Goal: Task Accomplishment & Management: Use online tool/utility

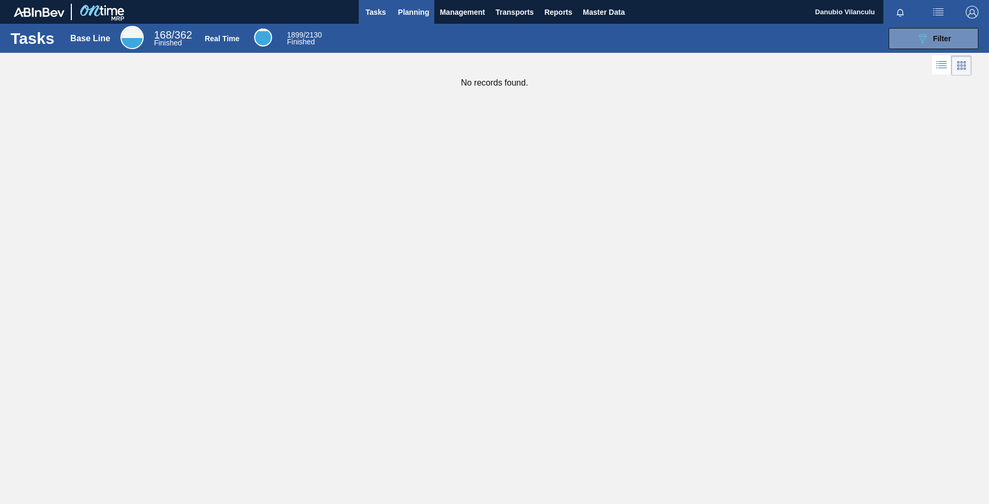
click at [413, 12] on span "Planning" at bounding box center [413, 12] width 31 height 13
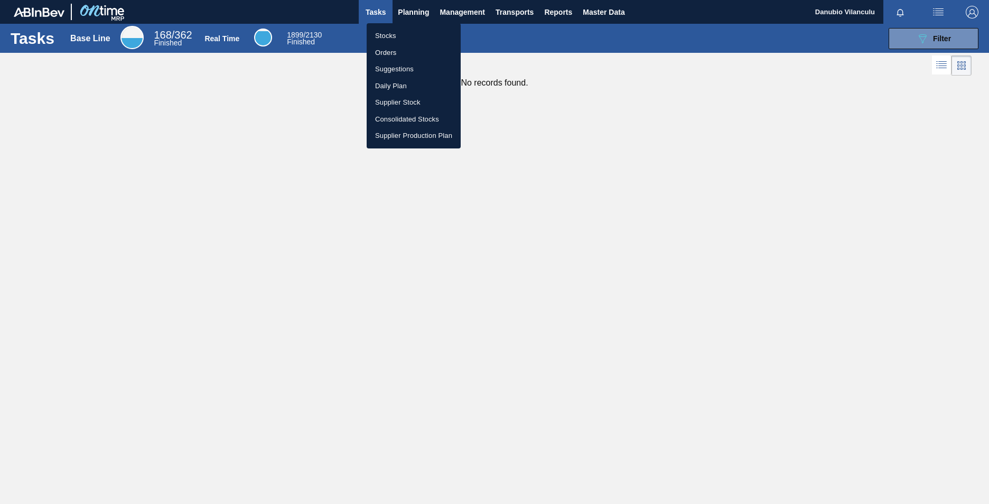
click at [375, 14] on div at bounding box center [494, 252] width 989 height 504
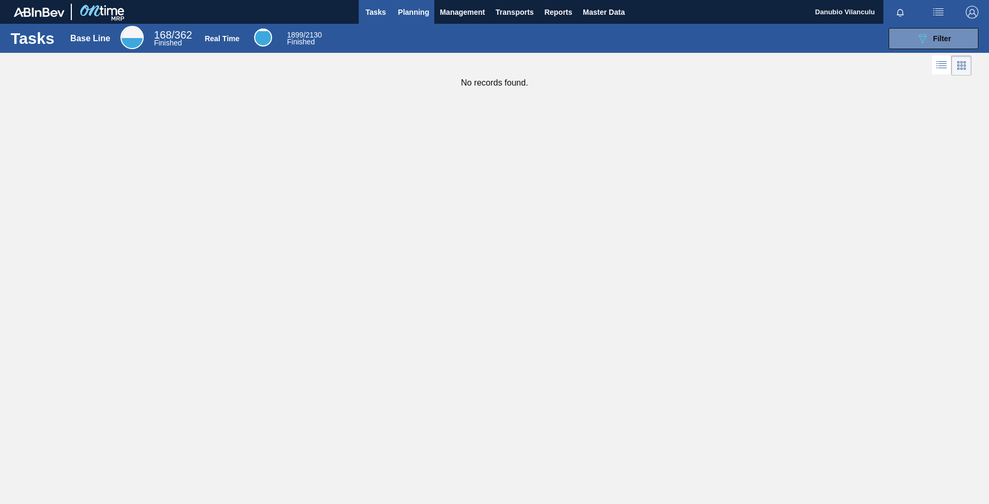
drag, startPoint x: 376, startPoint y: 13, endPoint x: 398, endPoint y: 11, distance: 21.8
click at [376, 13] on span "Tasks" at bounding box center [375, 12] width 23 height 13
click at [405, 11] on span "Planning" at bounding box center [413, 12] width 31 height 13
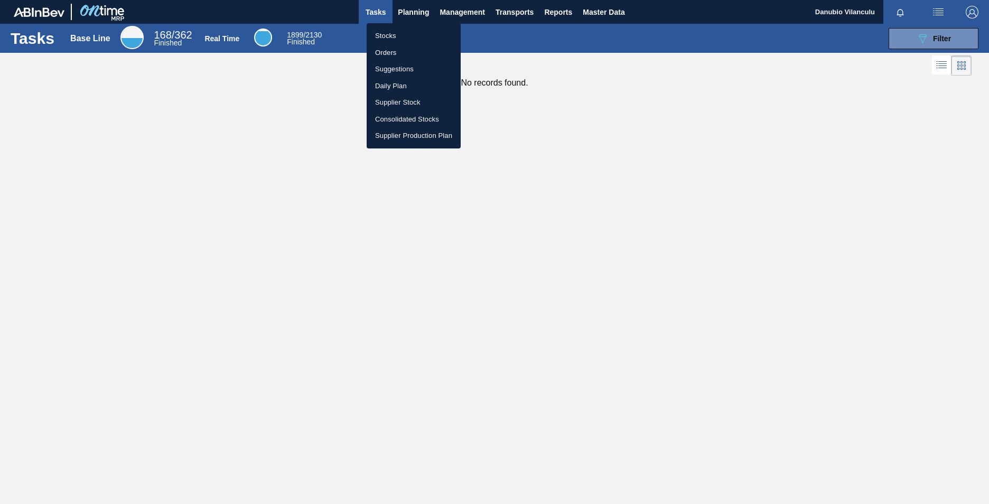
click at [175, 175] on div at bounding box center [494, 252] width 989 height 504
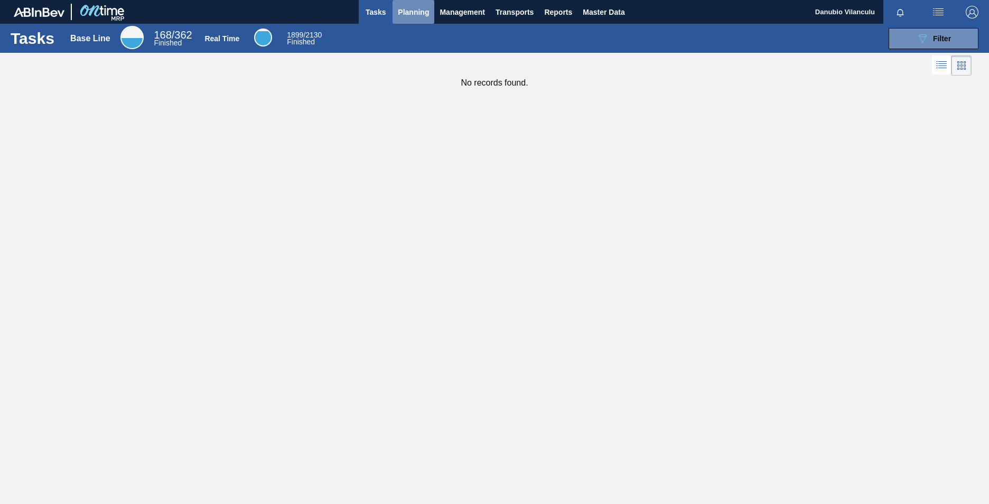
click at [409, 8] on span "Planning" at bounding box center [413, 12] width 31 height 13
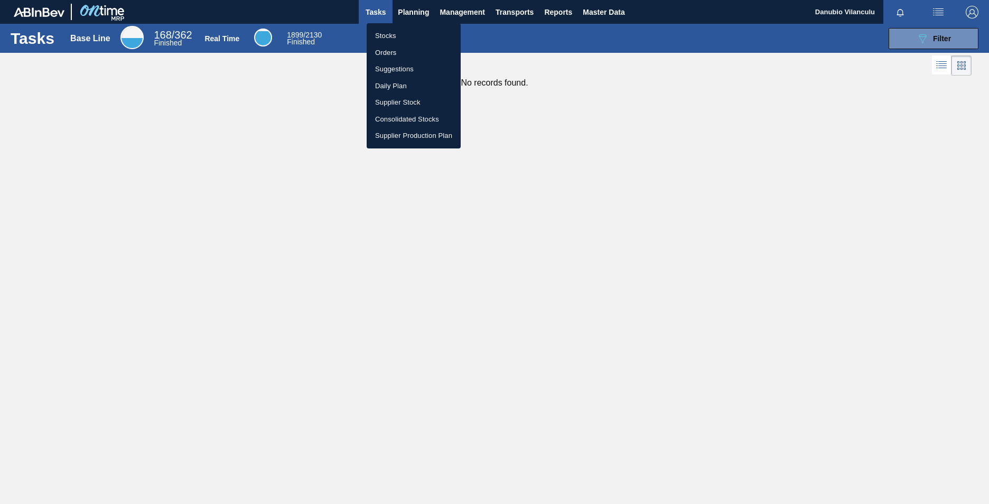
click at [364, 11] on div at bounding box center [494, 252] width 989 height 504
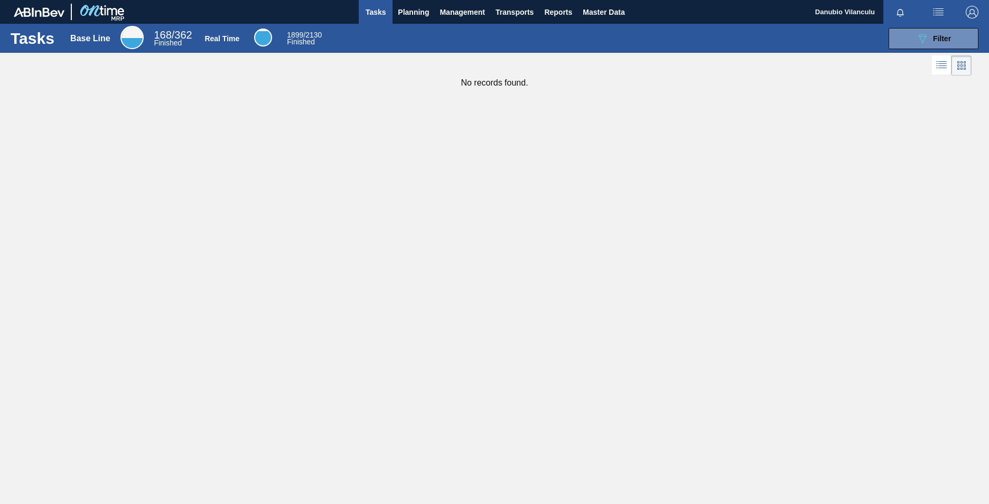
click at [383, 14] on span "Tasks" at bounding box center [375, 12] width 23 height 13
click at [650, 40] on icon "089F7B8B-B2A5-4AFE-B5C0-19BA573D28AC" at bounding box center [922, 38] width 13 height 13
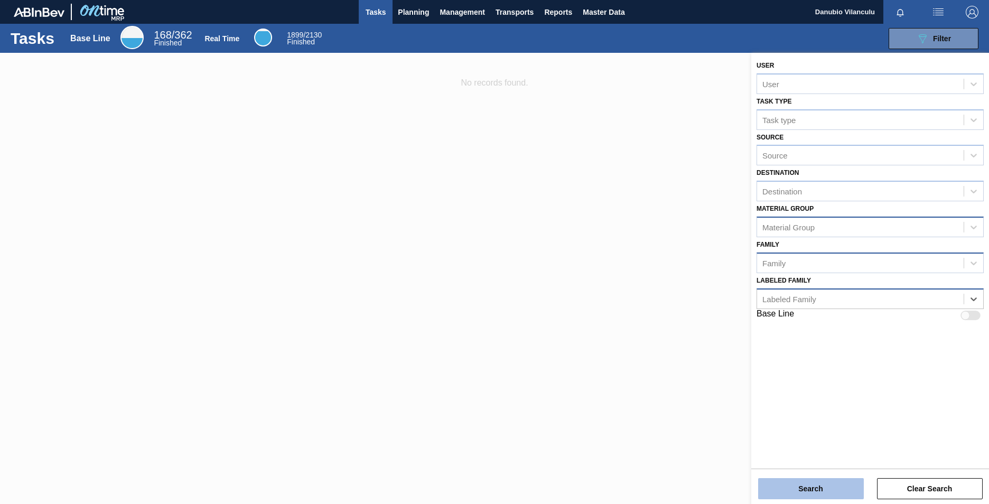
click at [650, 313] on button "Search" at bounding box center [811, 488] width 106 height 21
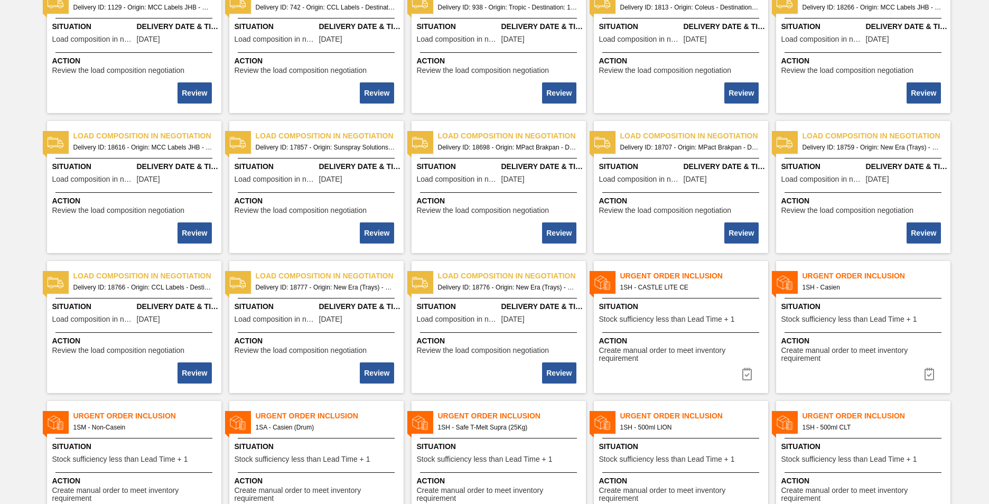
scroll to position [106, 0]
click at [650, 148] on span "Delivery ID: 18759 - Origin: New Era (Trays) - Destination: 1SD" at bounding box center [871, 147] width 139 height 12
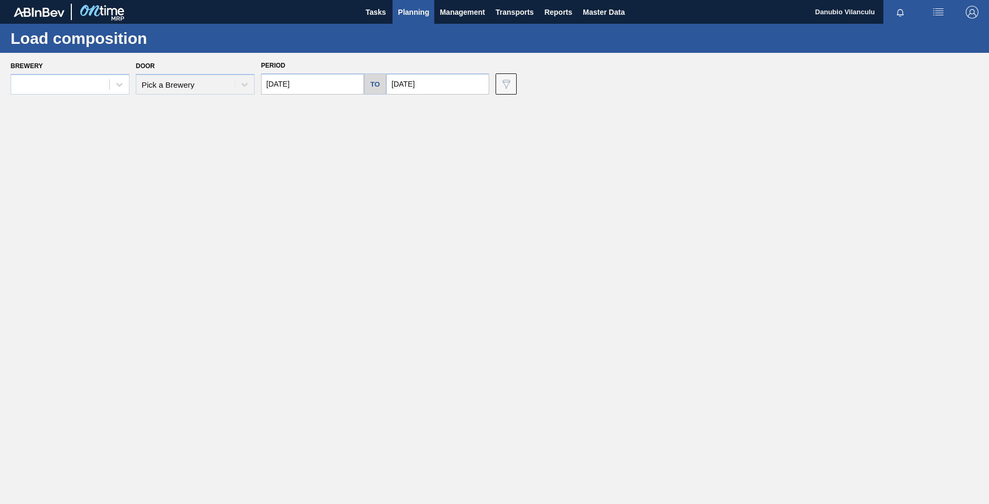
type input "[DATE]"
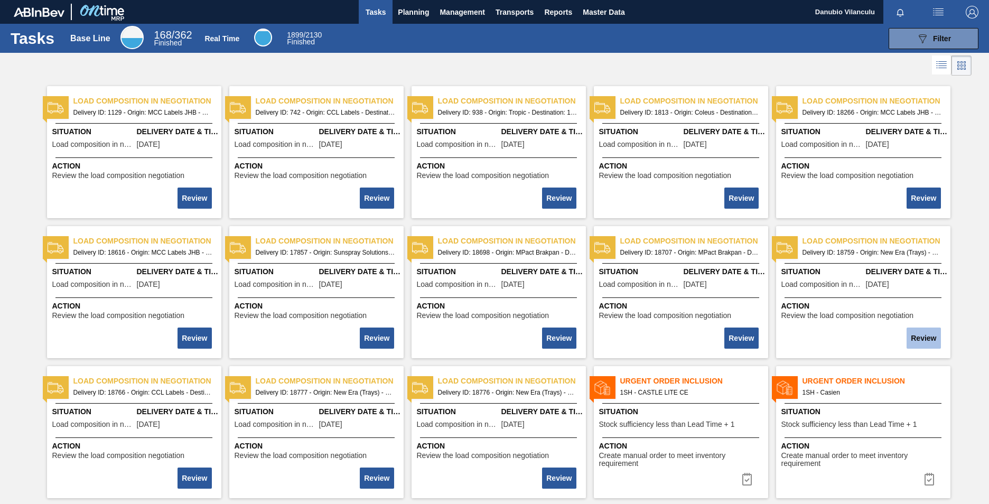
click at [650, 313] on button "Review" at bounding box center [923, 337] width 34 height 21
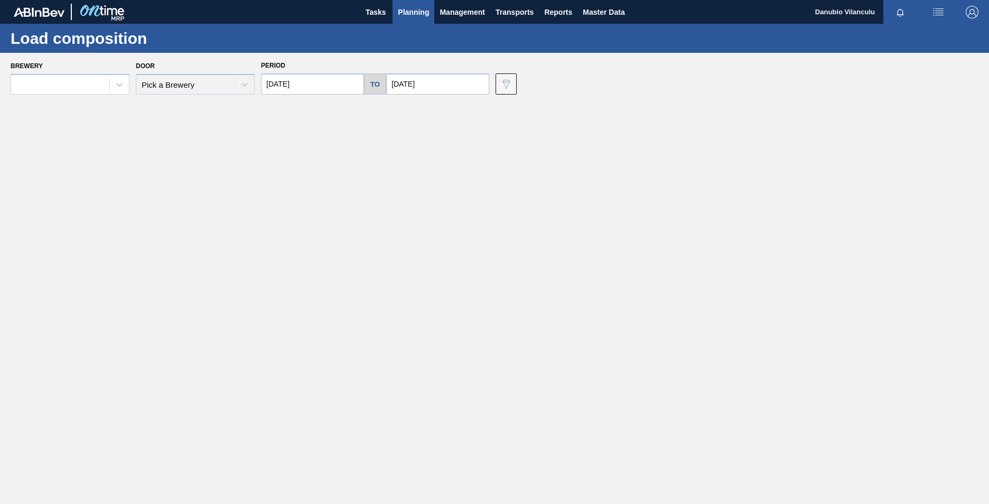
type input "[DATE]"
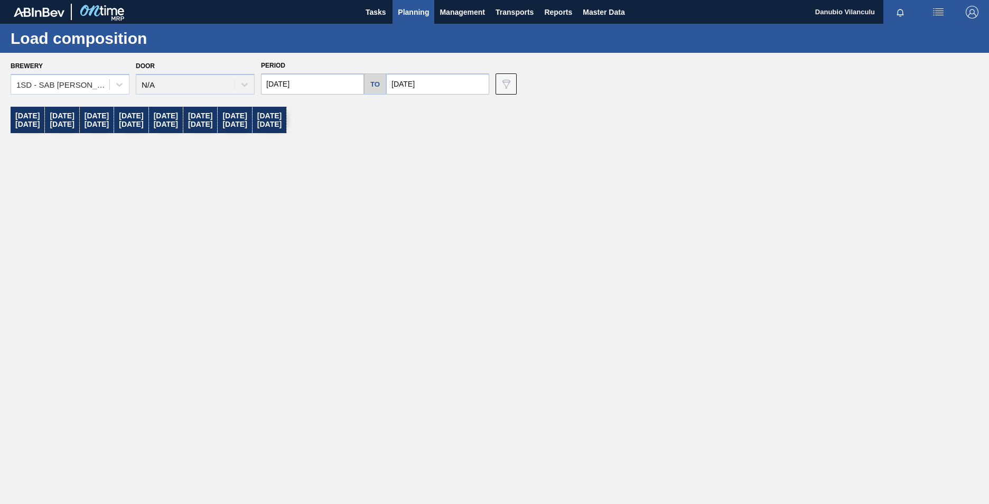
click at [30, 123] on div "[DATE]" at bounding box center [28, 120] width 34 height 26
click at [286, 116] on div "[DATE]" at bounding box center [269, 120] width 34 height 26
click at [118, 83] on icon at bounding box center [119, 84] width 11 height 11
click at [471, 213] on div "[DATE] [DATE] [DATE] [DATE] [DATE] [DATE] [DATE] [DATE]" at bounding box center [497, 302] width 973 height 391
click at [382, 12] on span "Tasks" at bounding box center [375, 12] width 23 height 13
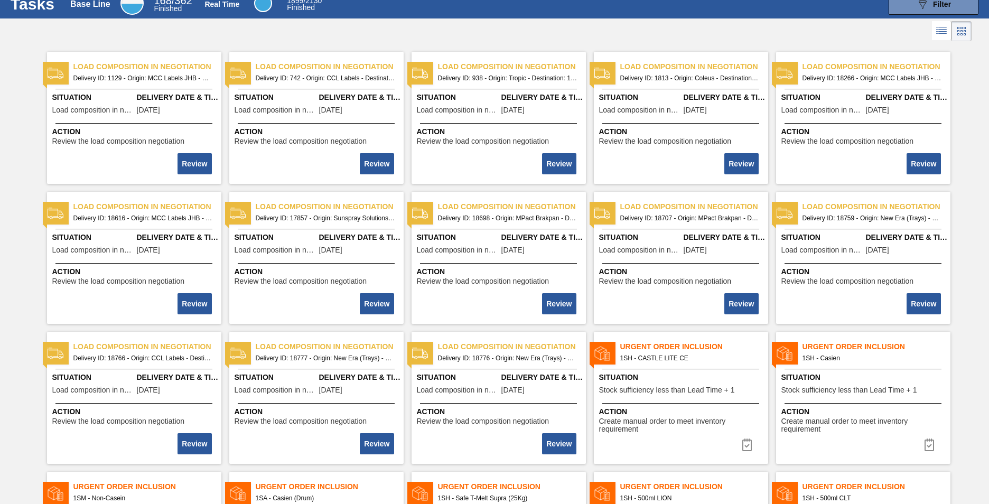
scroll to position [53, 0]
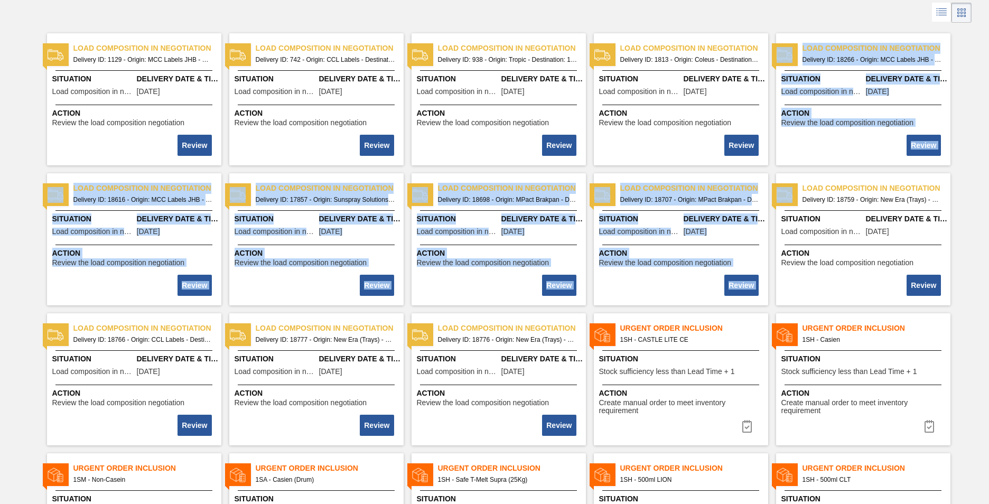
drag, startPoint x: 986, startPoint y: 173, endPoint x: 986, endPoint y: 129, distance: 43.8
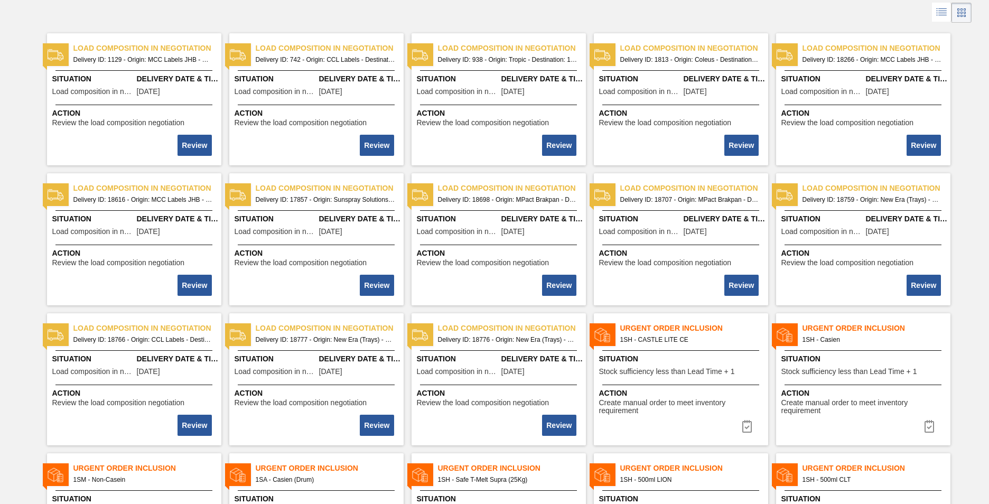
drag, startPoint x: 986, startPoint y: 129, endPoint x: 962, endPoint y: 146, distance: 30.3
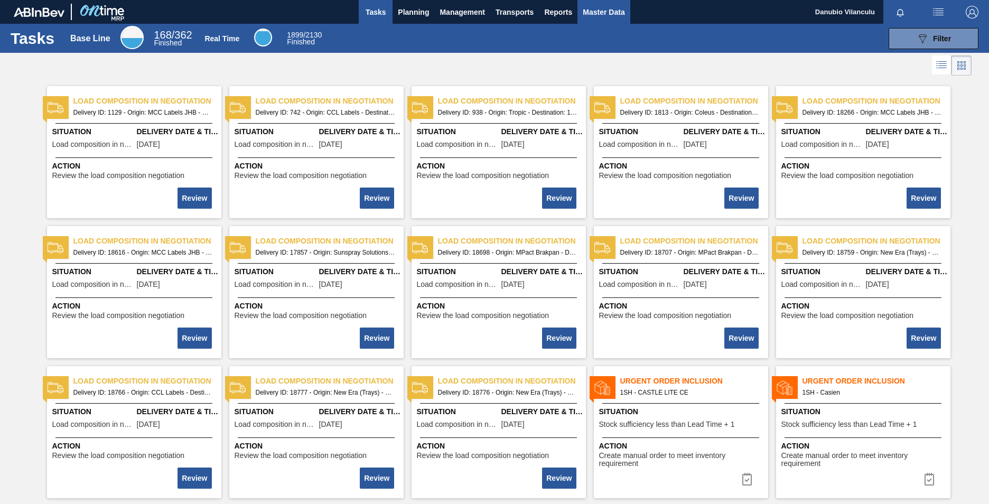
click at [607, 12] on span "Master Data" at bounding box center [603, 12] width 42 height 13
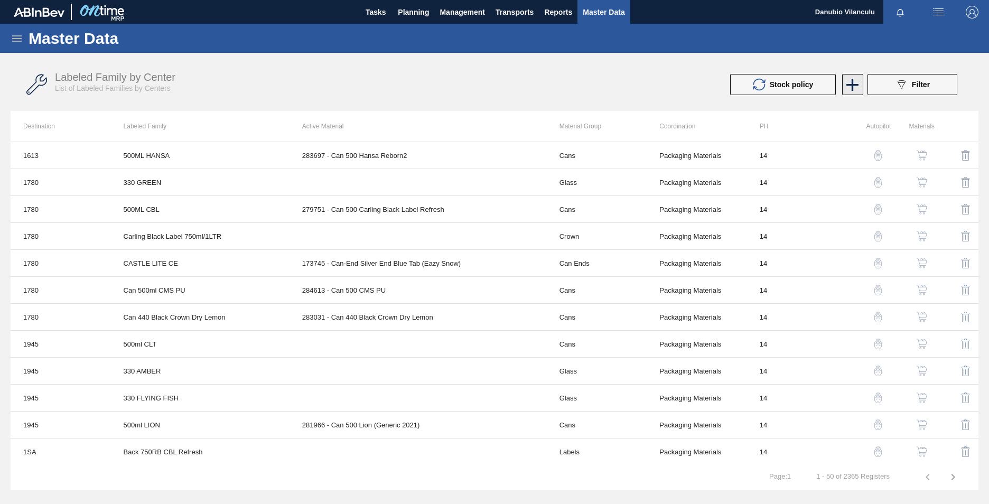
click at [650, 87] on icon at bounding box center [853, 85] width 12 height 12
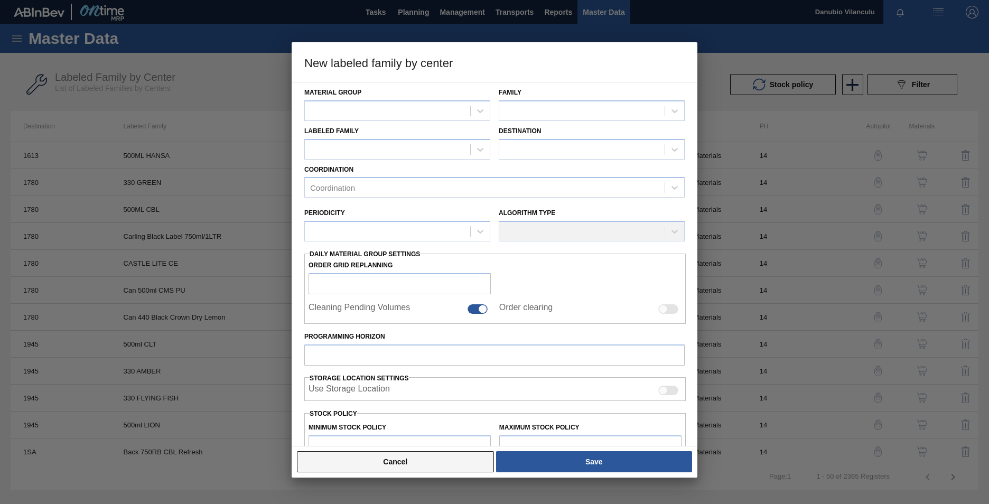
click at [421, 313] on button "Cancel" at bounding box center [395, 461] width 197 height 21
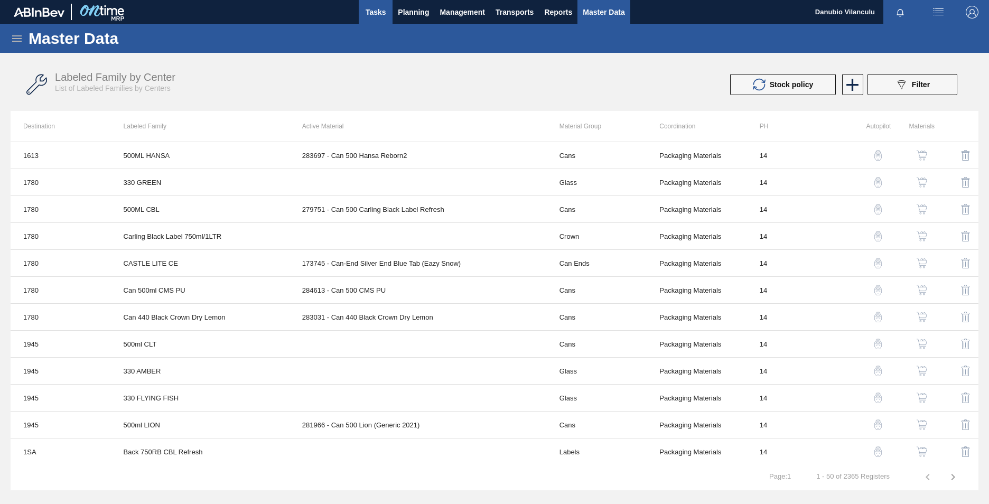
click at [365, 15] on span "Tasks" at bounding box center [375, 12] width 23 height 13
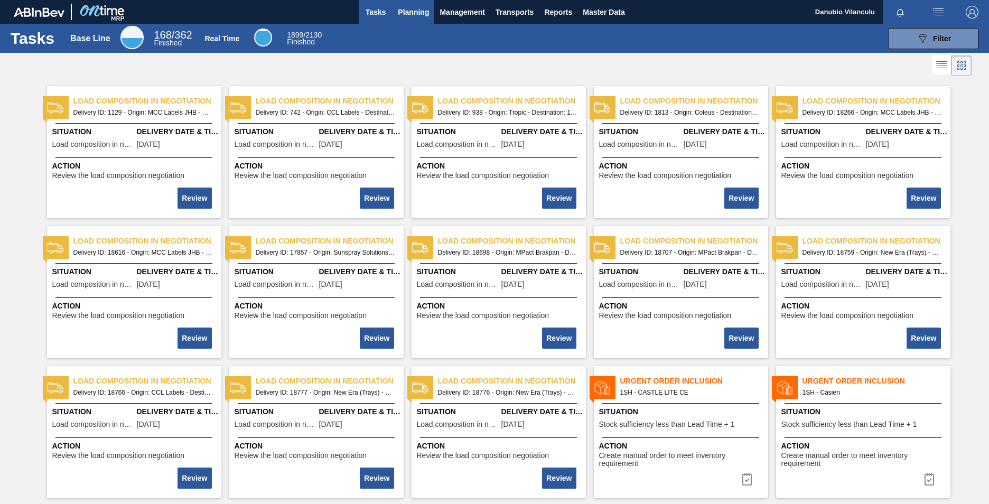
click at [402, 15] on span "Planning" at bounding box center [413, 12] width 31 height 13
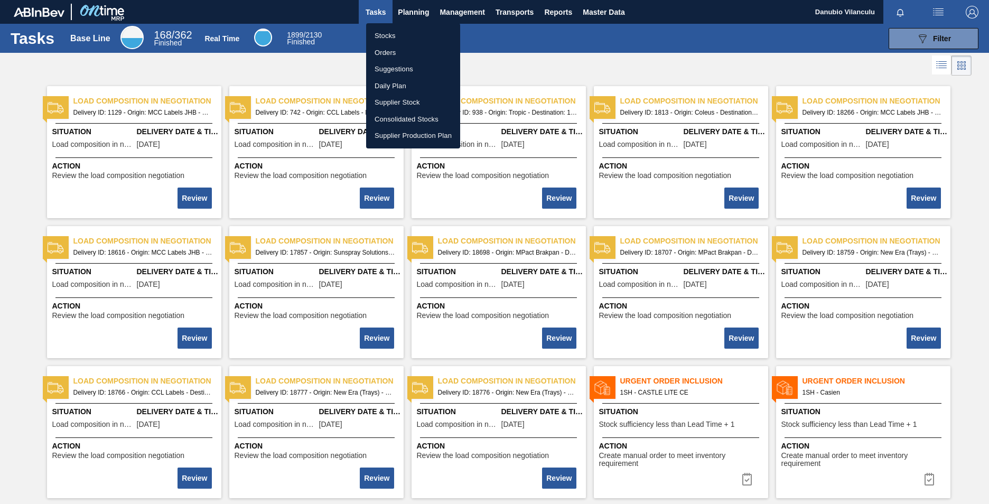
click at [335, 70] on div at bounding box center [494, 252] width 989 height 504
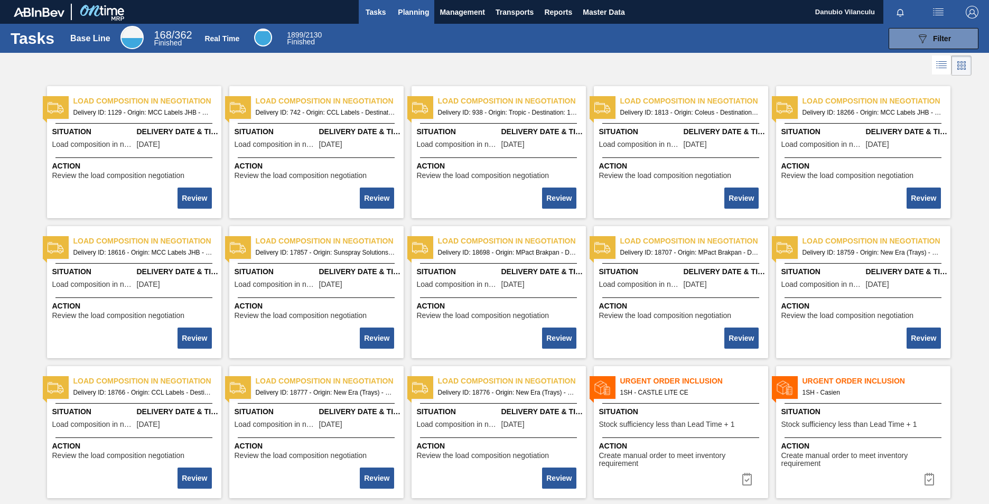
click at [417, 4] on button "Planning" at bounding box center [413, 12] width 42 height 24
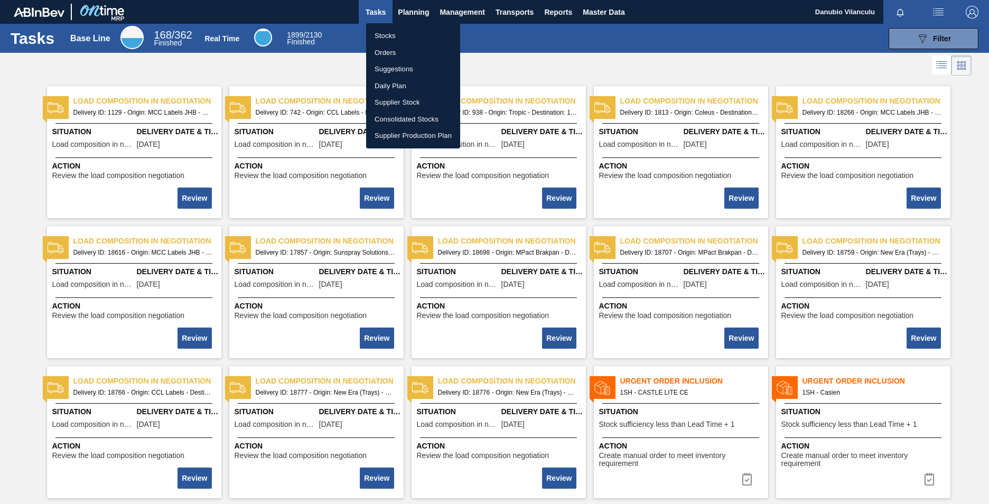
click at [368, 11] on div at bounding box center [494, 252] width 989 height 504
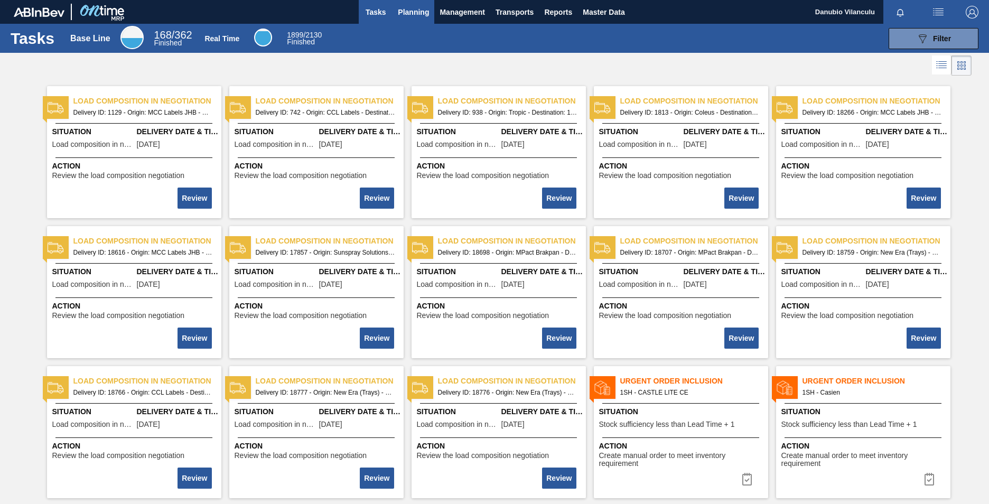
click at [413, 13] on span "Planning" at bounding box center [413, 12] width 31 height 13
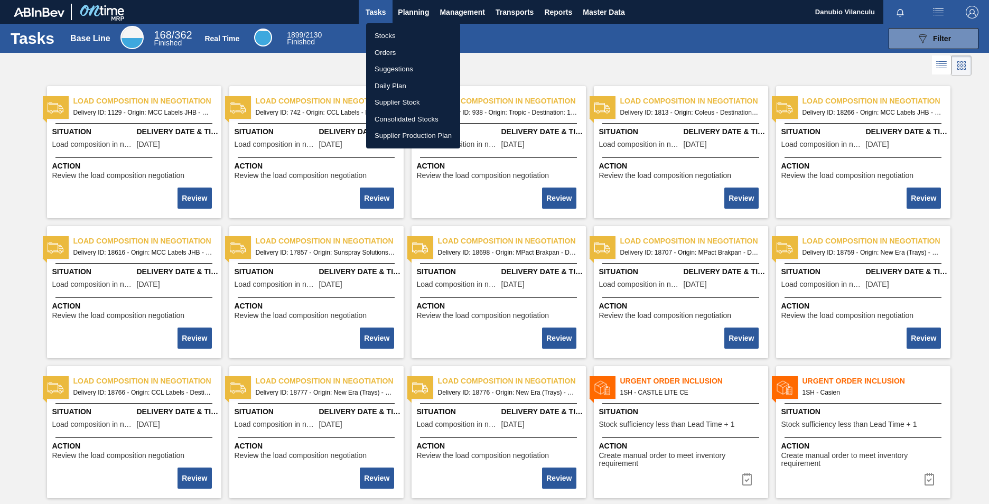
click at [370, 14] on div at bounding box center [494, 252] width 989 height 504
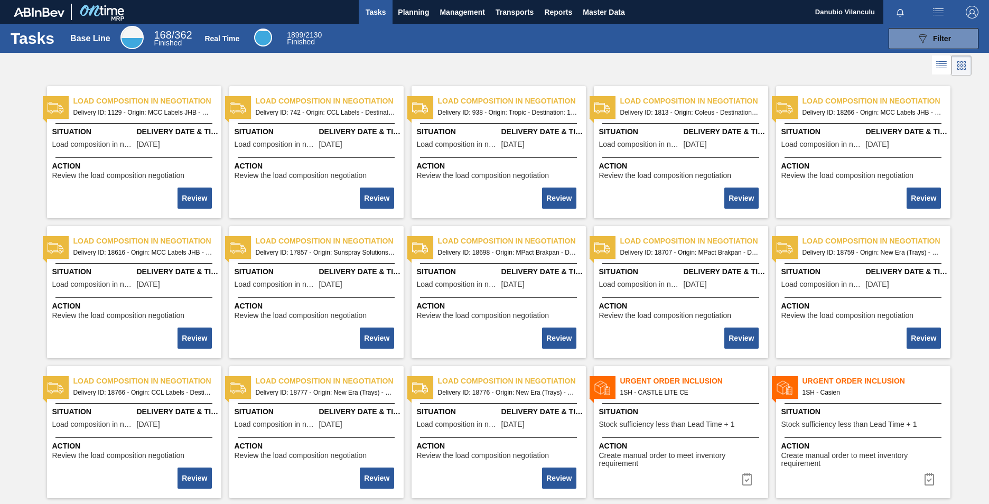
scroll to position [53, 0]
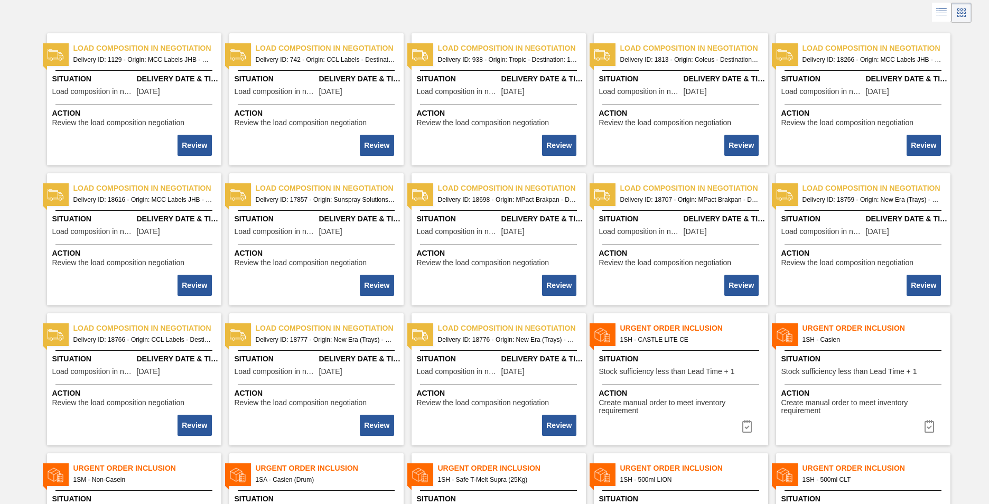
click at [541, 218] on span "Delivery Date & Time" at bounding box center [542, 218] width 82 height 11
